Goal: Transaction & Acquisition: Purchase product/service

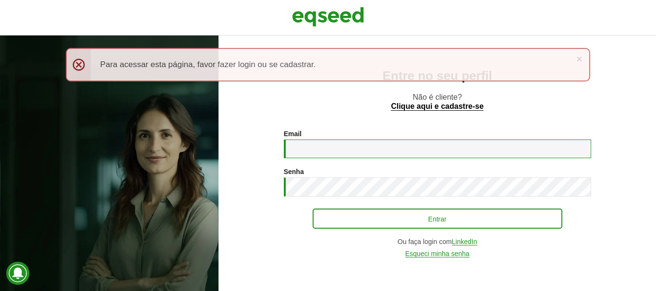
type input "**********"
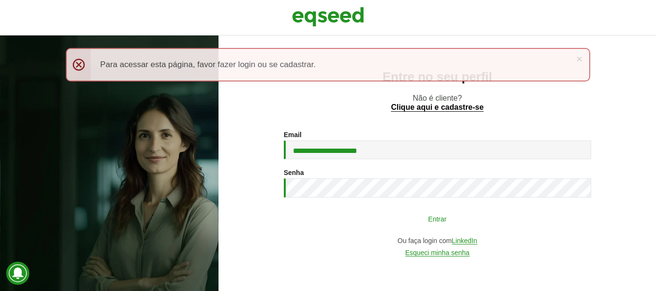
click at [403, 222] on button "Entrar" at bounding box center [437, 219] width 250 height 18
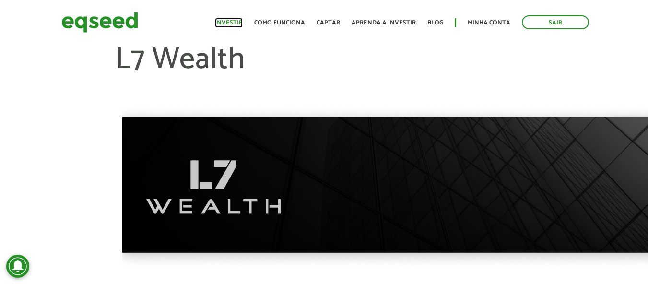
click at [231, 23] on link "Investir" at bounding box center [229, 23] width 28 height 6
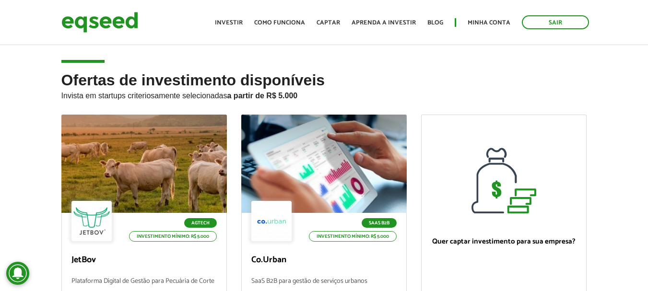
scroll to position [96, 0]
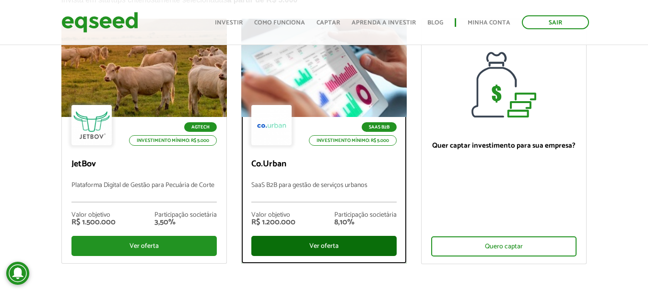
click at [324, 245] on div "Ver oferta" at bounding box center [324, 246] width 145 height 20
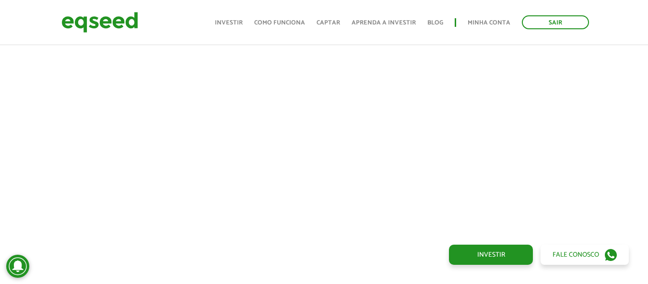
scroll to position [439, 0]
drag, startPoint x: 380, startPoint y: 51, endPoint x: 618, endPoint y: 239, distance: 303.4
